Goal: Task Accomplishment & Management: Complete application form

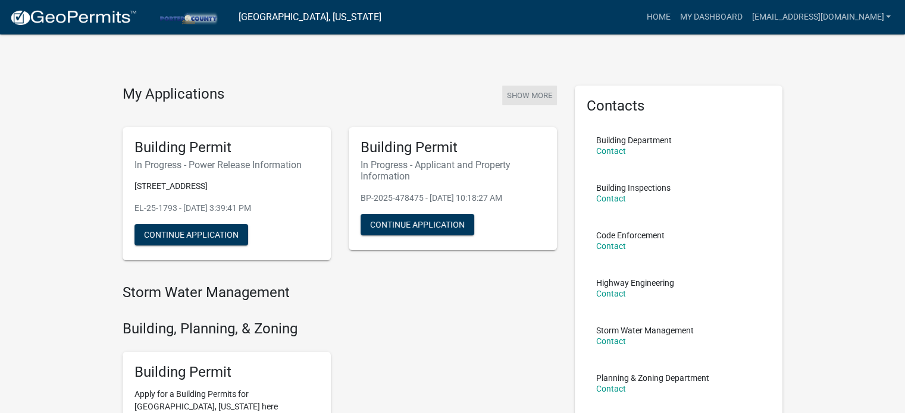
click at [535, 90] on button "Show More" at bounding box center [529, 96] width 55 height 20
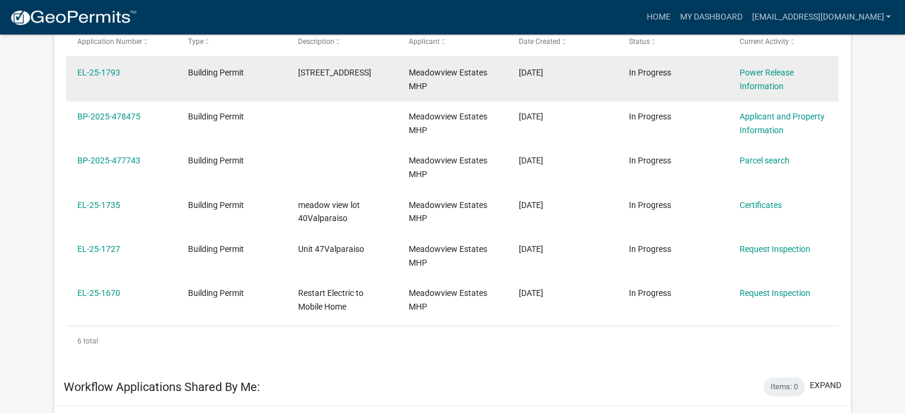
scroll to position [178, 0]
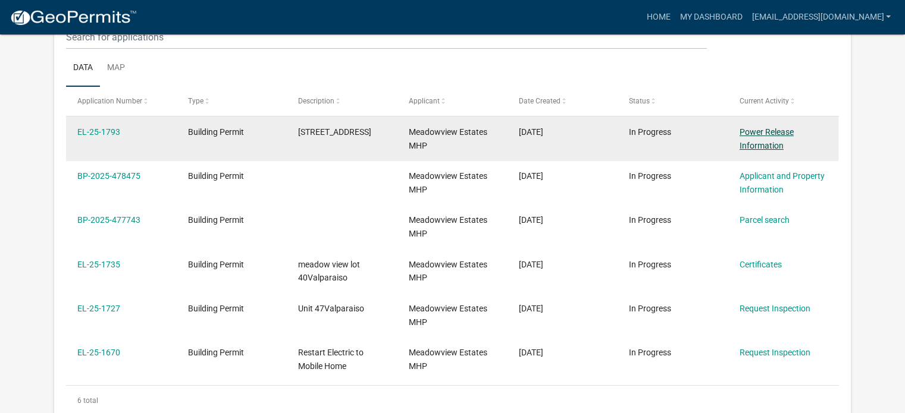
click at [767, 131] on link "Power Release Information" at bounding box center [767, 138] width 54 height 23
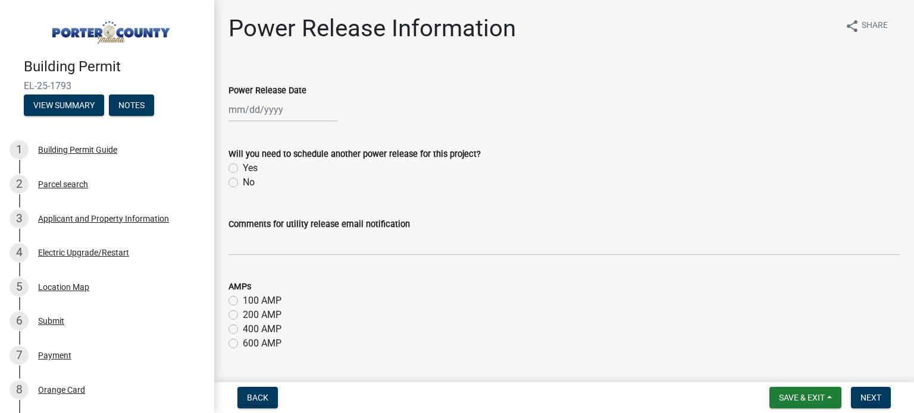
click at [243, 183] on label "No" at bounding box center [249, 183] width 12 height 14
click at [243, 183] on input "No" at bounding box center [247, 180] width 8 height 8
radio input "true"
click at [258, 114] on div at bounding box center [282, 110] width 109 height 24
select select "9"
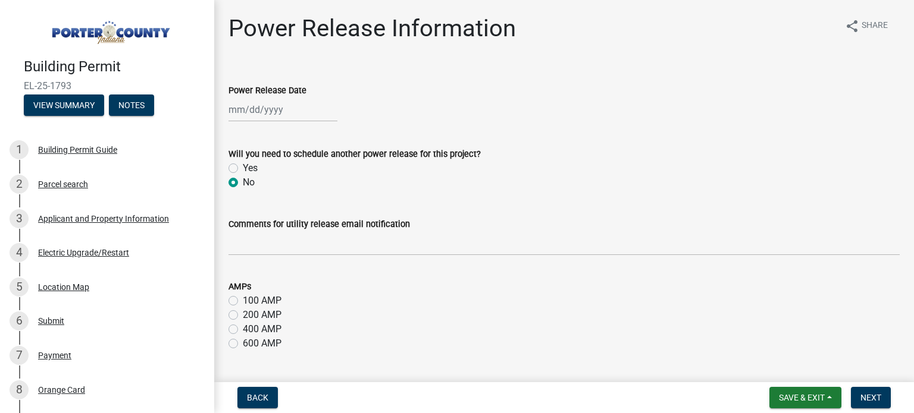
select select "2025"
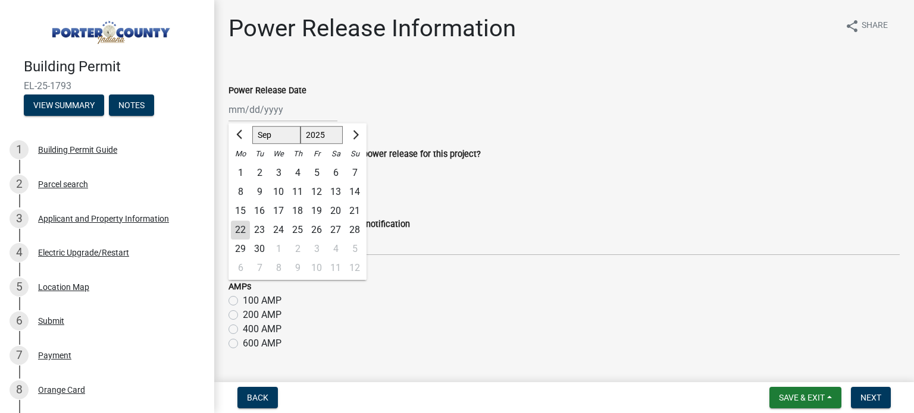
click at [466, 161] on div "Will you need to schedule another power release for this project? Yes No" at bounding box center [563, 168] width 671 height 43
